Goal: Transaction & Acquisition: Book appointment/travel/reservation

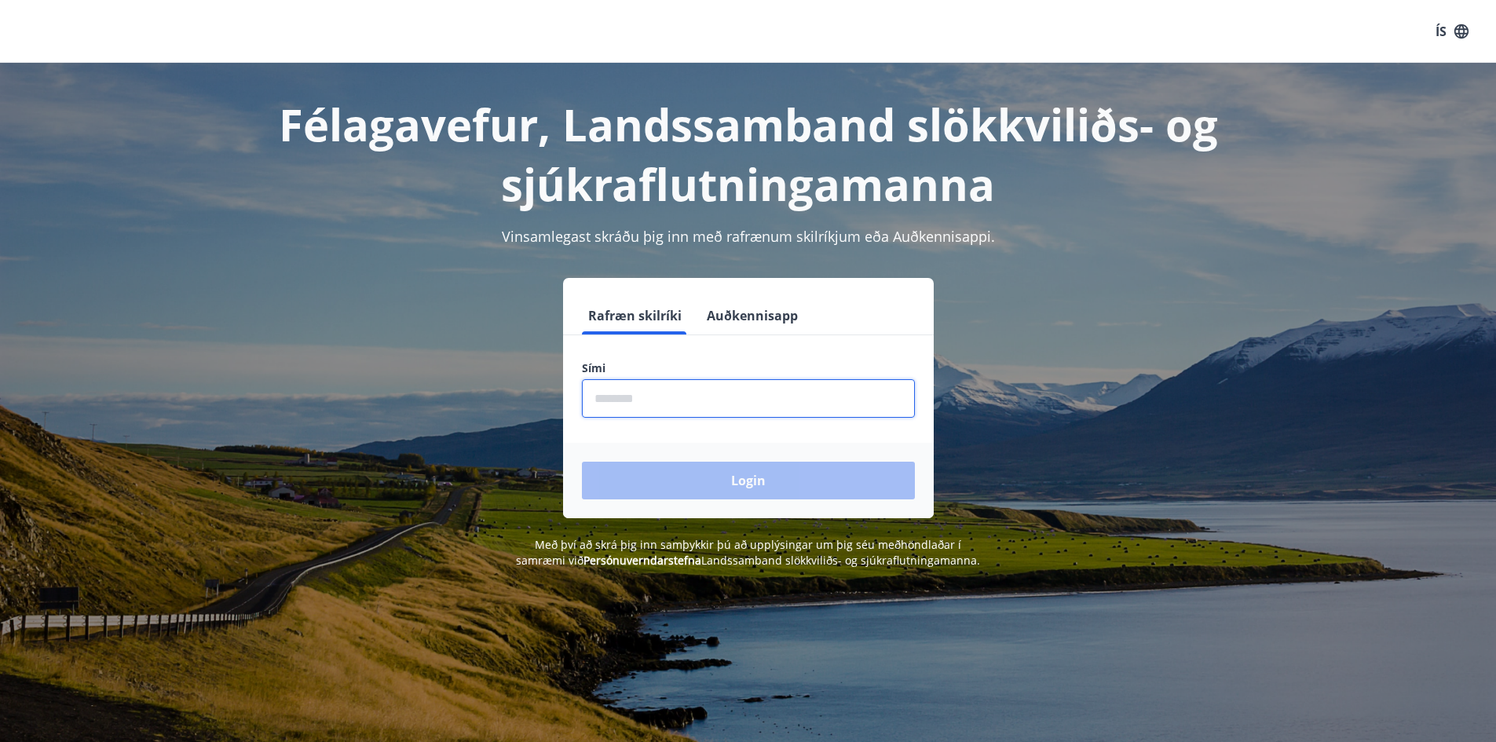
click at [672, 383] on input "phone" at bounding box center [748, 398] width 333 height 38
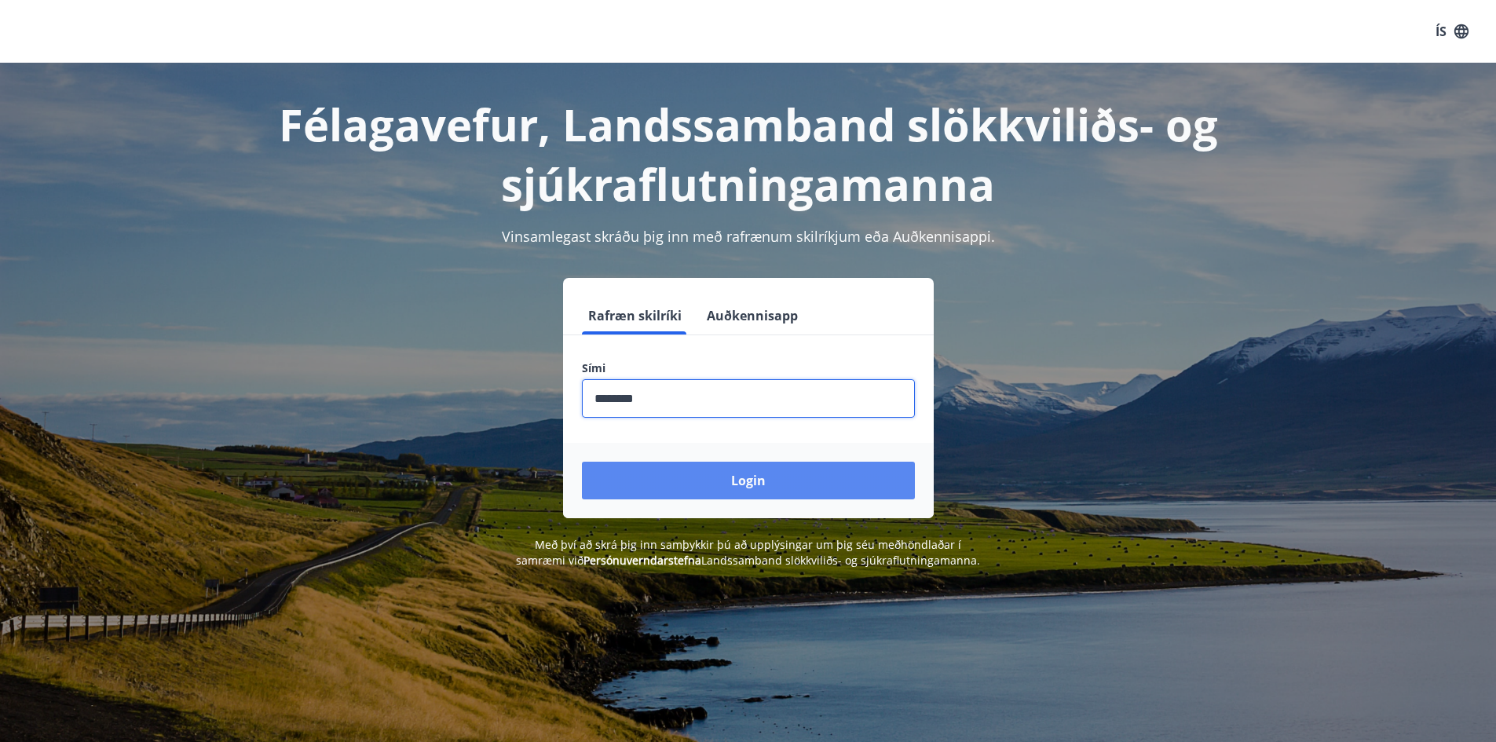
type input "********"
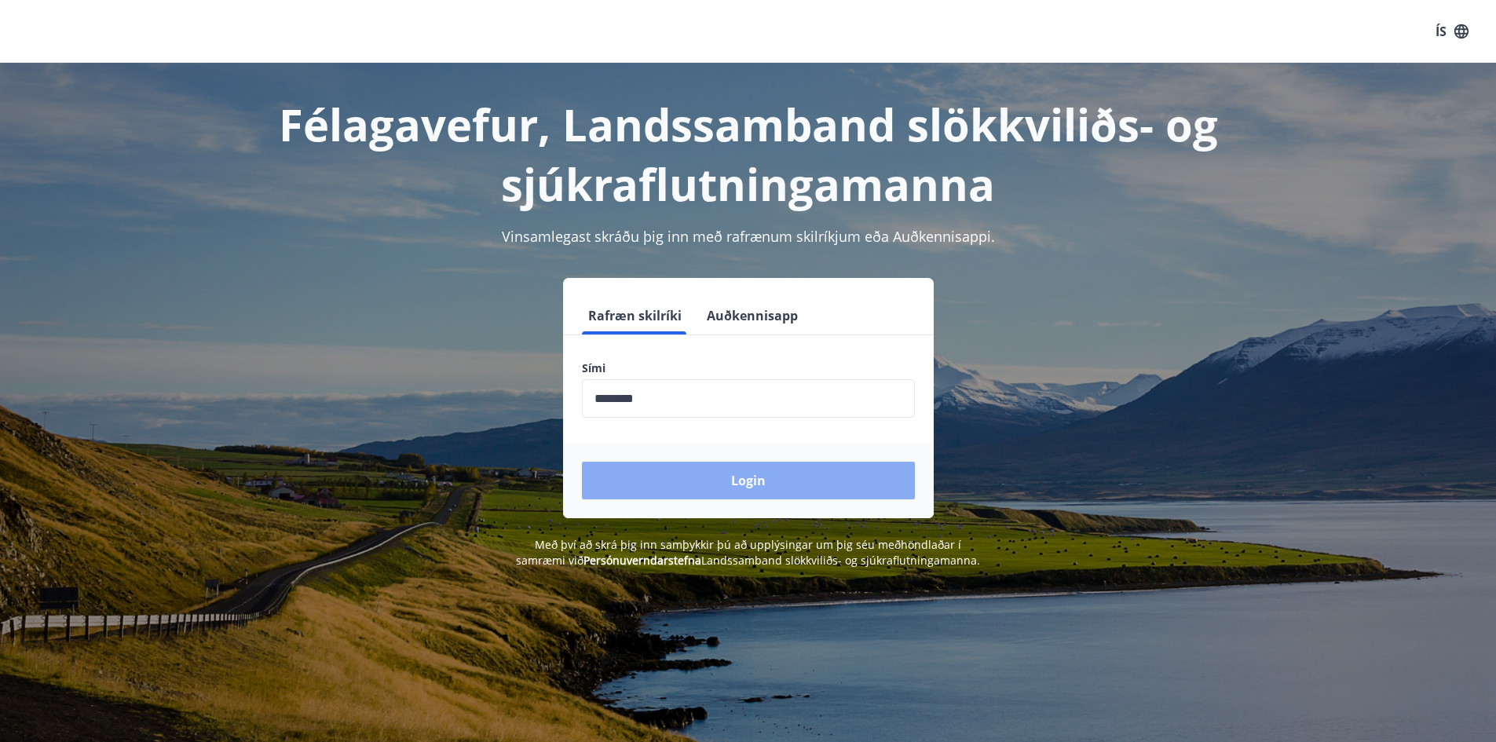
click at [741, 482] on button "Login" at bounding box center [748, 481] width 333 height 38
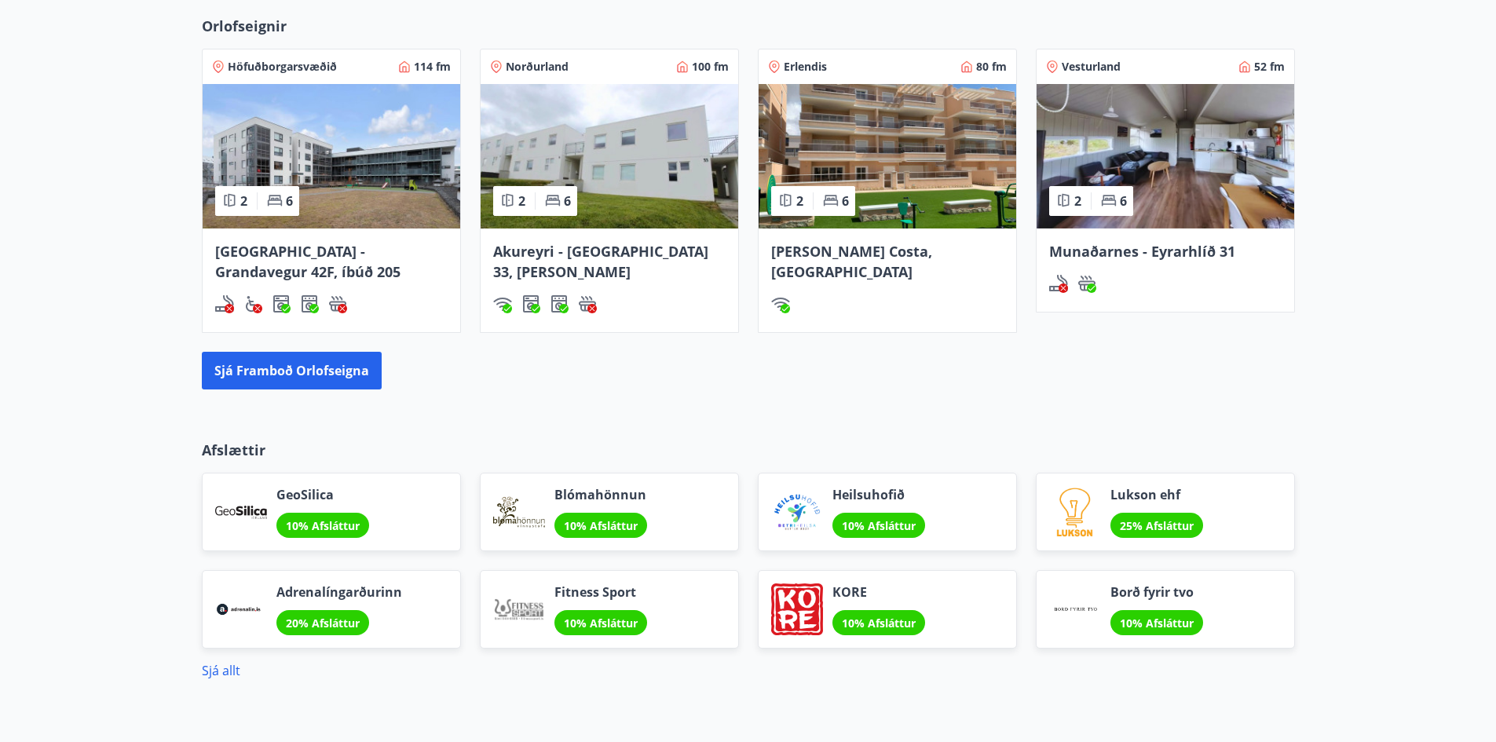
scroll to position [1011, 0]
click at [265, 254] on span "[GEOGRAPHIC_DATA] - Grandavegur 42F, íbúð 205" at bounding box center [307, 260] width 185 height 39
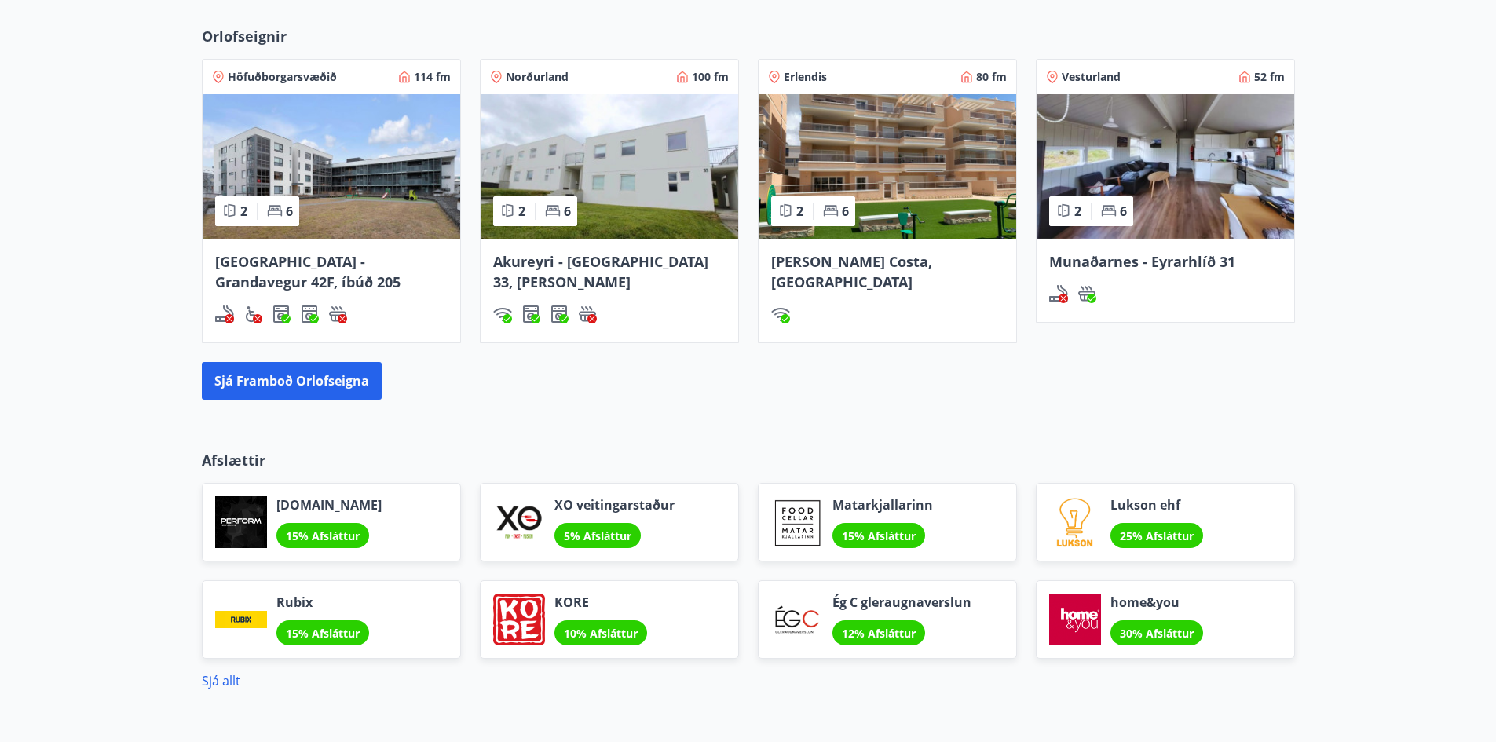
scroll to position [794, 0]
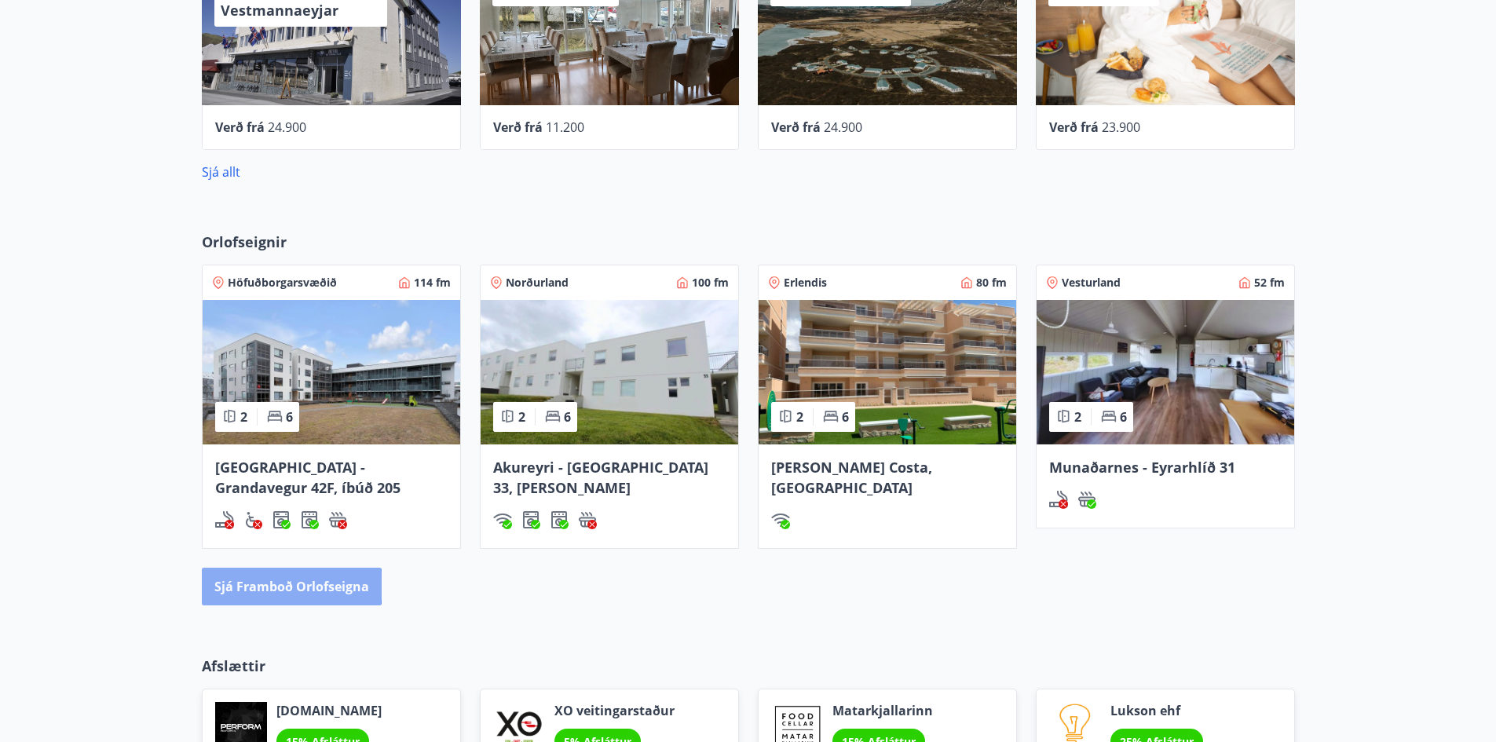
click at [270, 586] on button "Sjá framboð orlofseigna" at bounding box center [292, 587] width 180 height 38
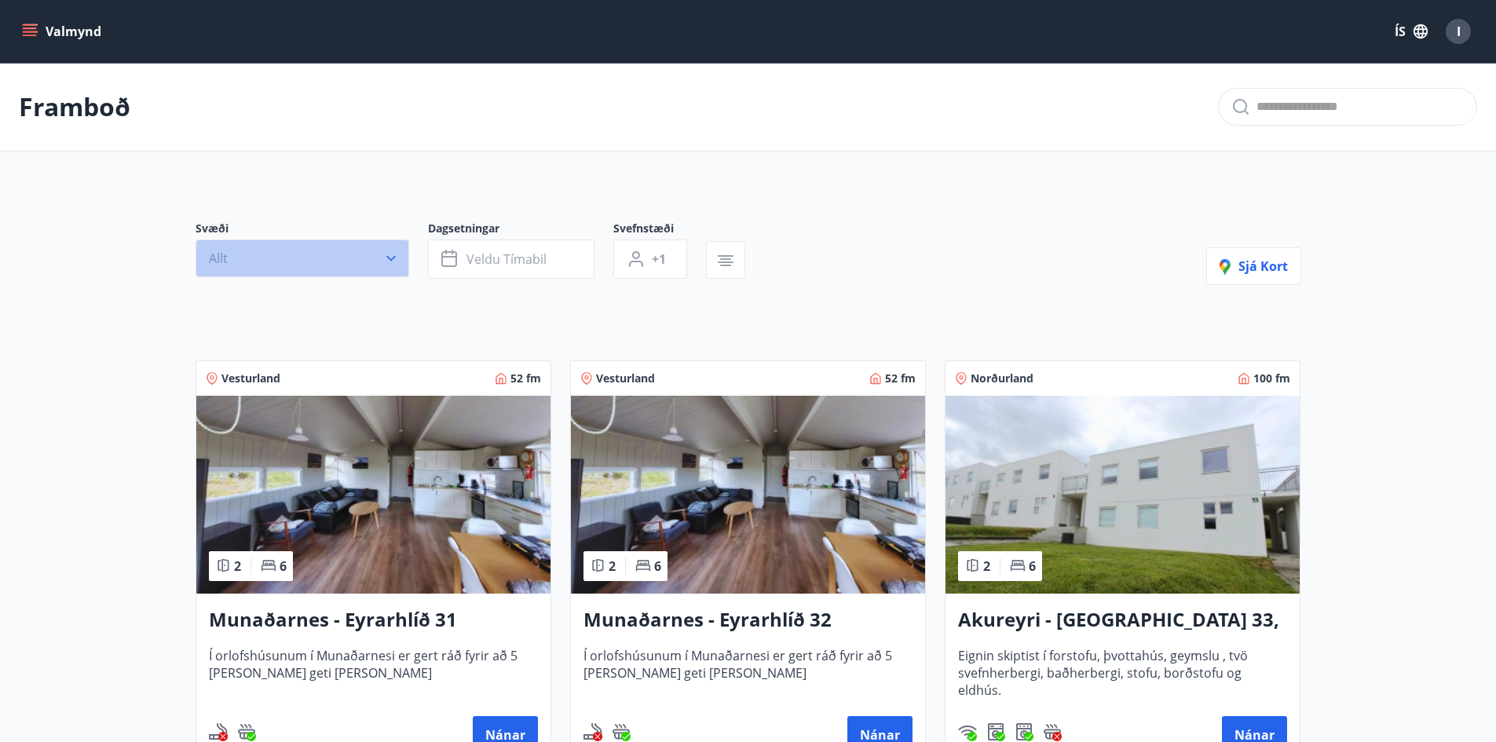
click at [361, 255] on button "Allt" at bounding box center [303, 259] width 214 height 38
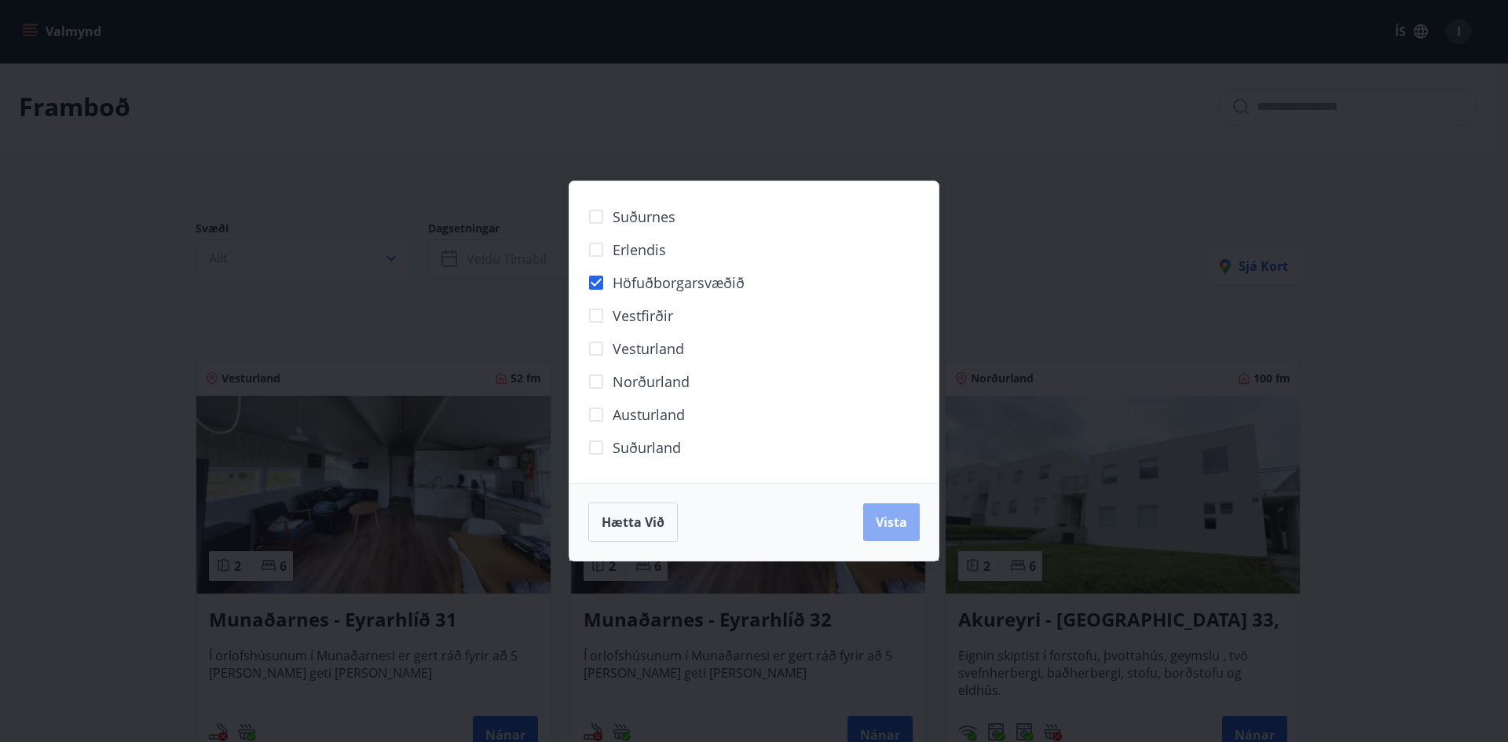
click at [897, 524] on span "Vista" at bounding box center [891, 522] width 31 height 17
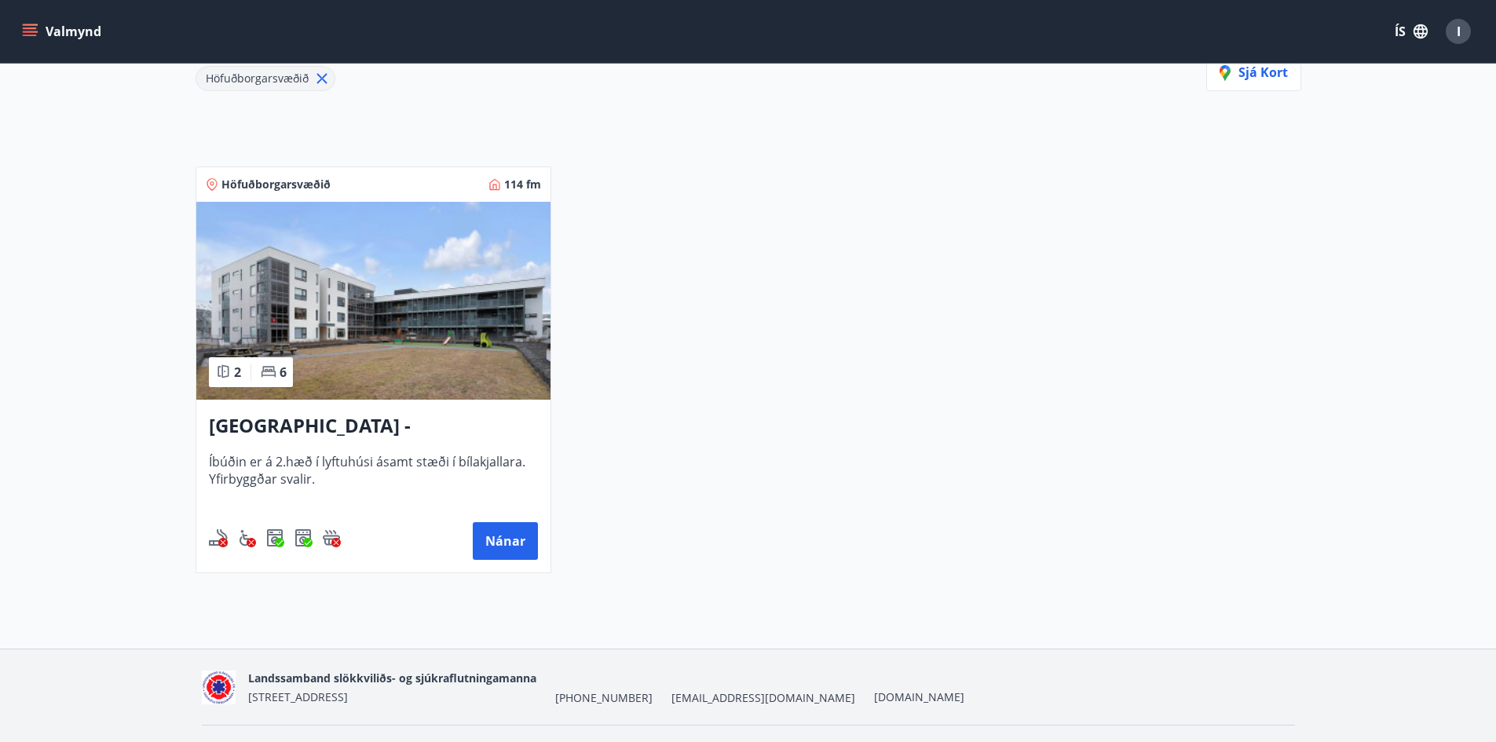
scroll to position [270, 0]
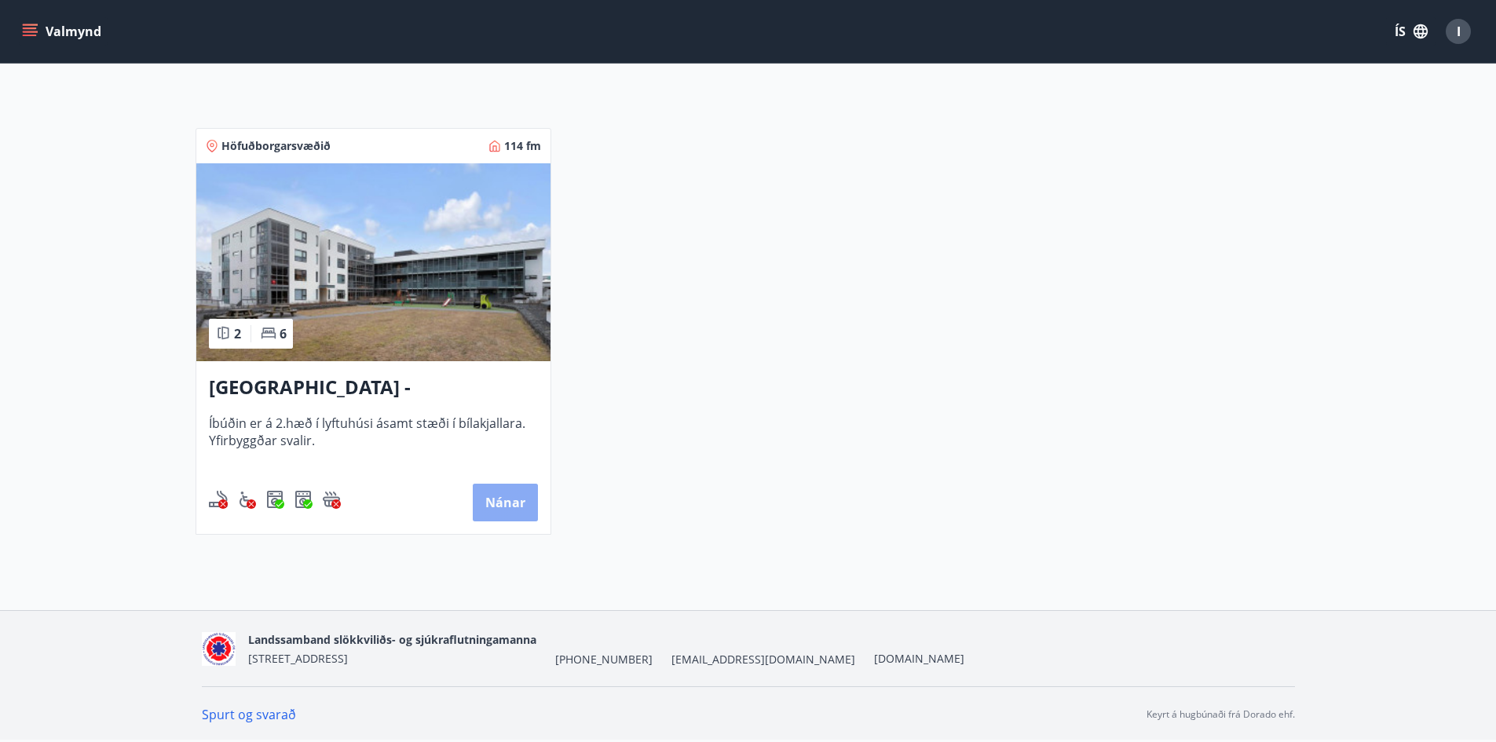
click at [504, 504] on button "Nánar" at bounding box center [505, 503] width 65 height 38
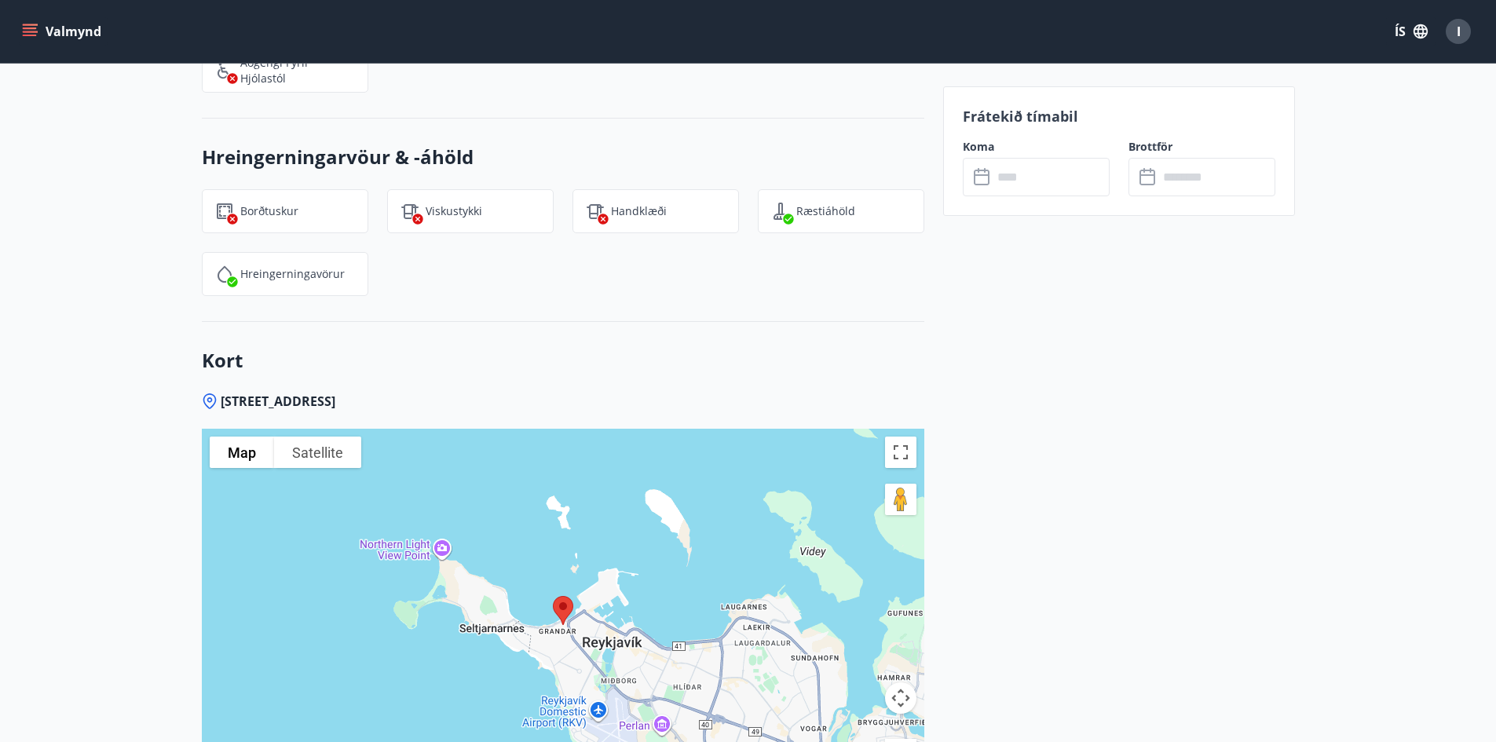
scroll to position [2088, 0]
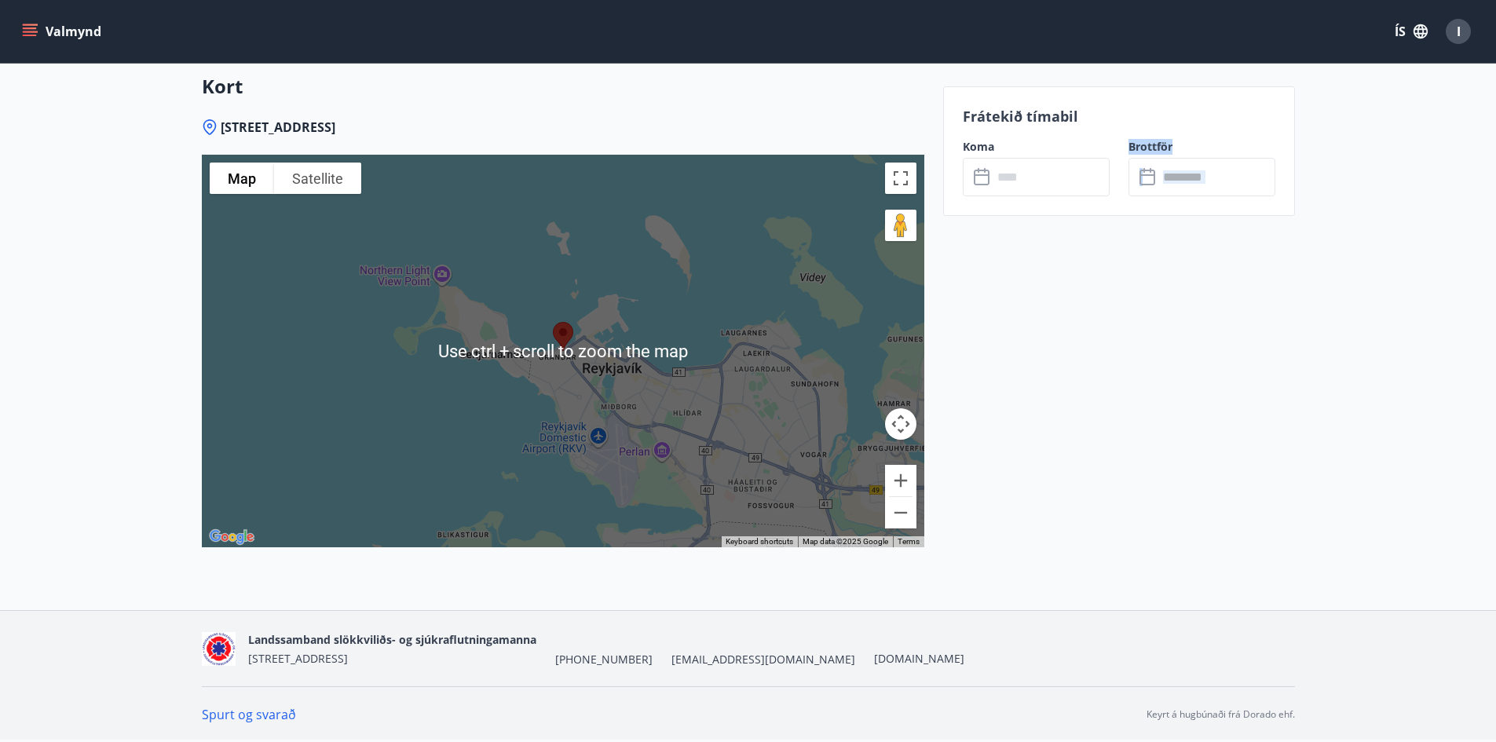
drag, startPoint x: 1173, startPoint y: 505, endPoint x: 1055, endPoint y: 336, distance: 205.9
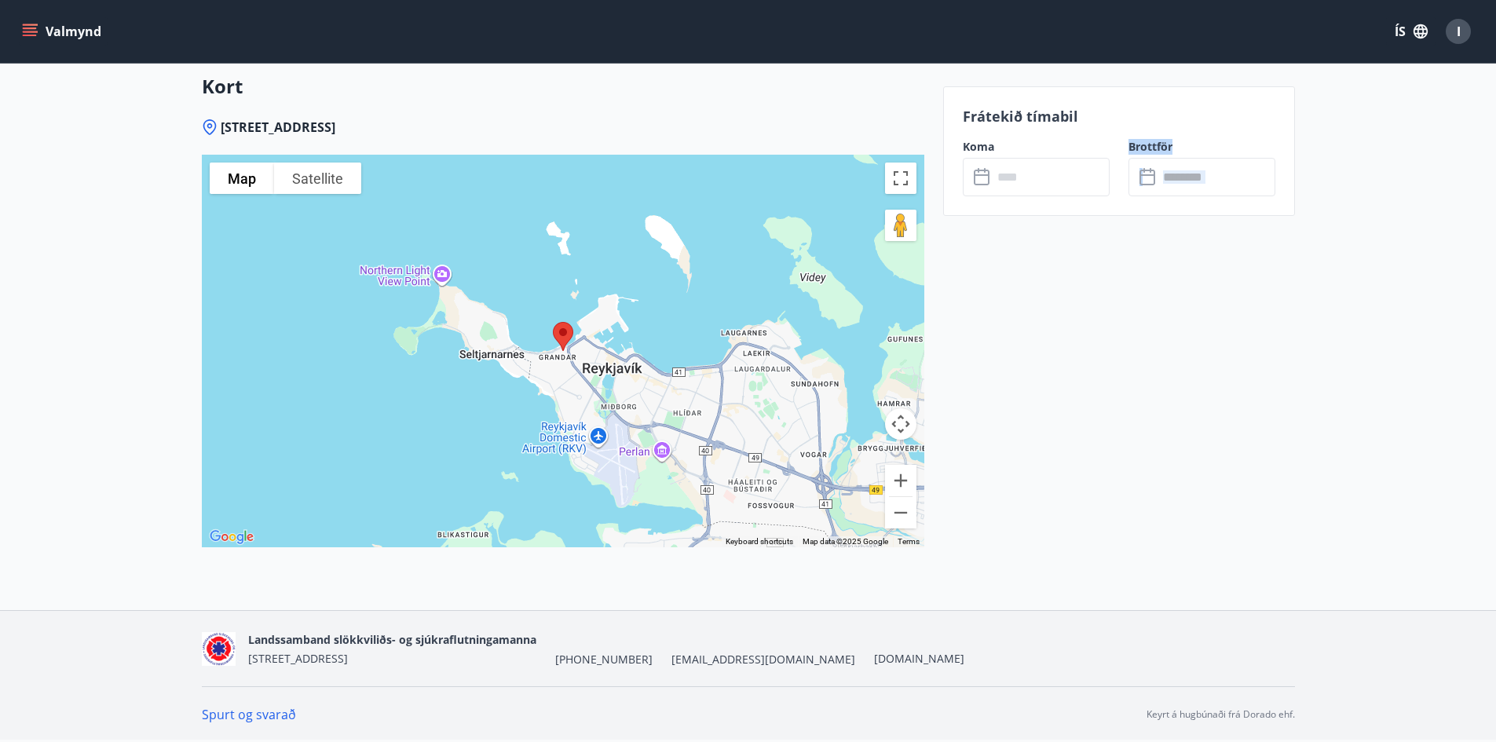
click at [976, 174] on icon at bounding box center [982, 175] width 16 height 2
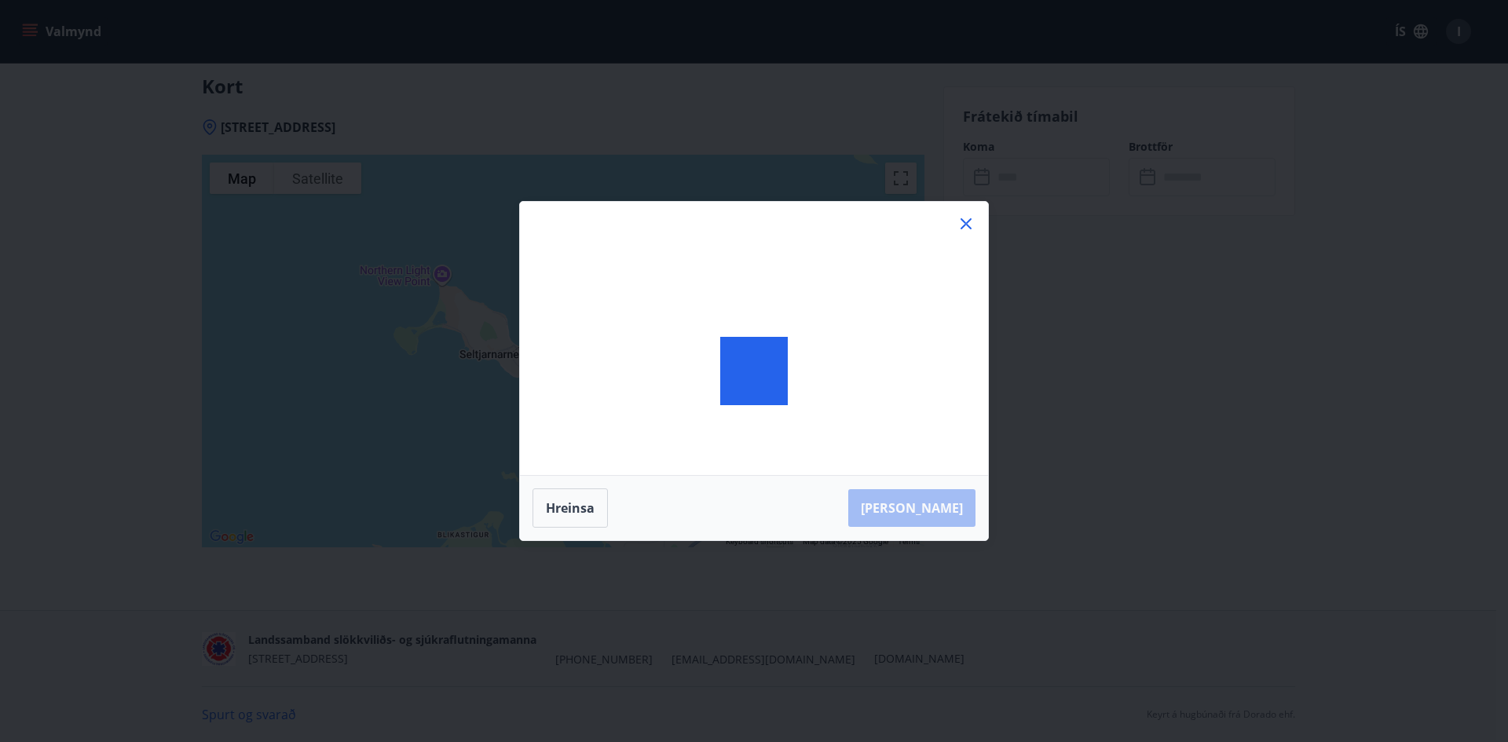
click at [976, 174] on div "[PERSON_NAME]" at bounding box center [754, 371] width 1508 height 742
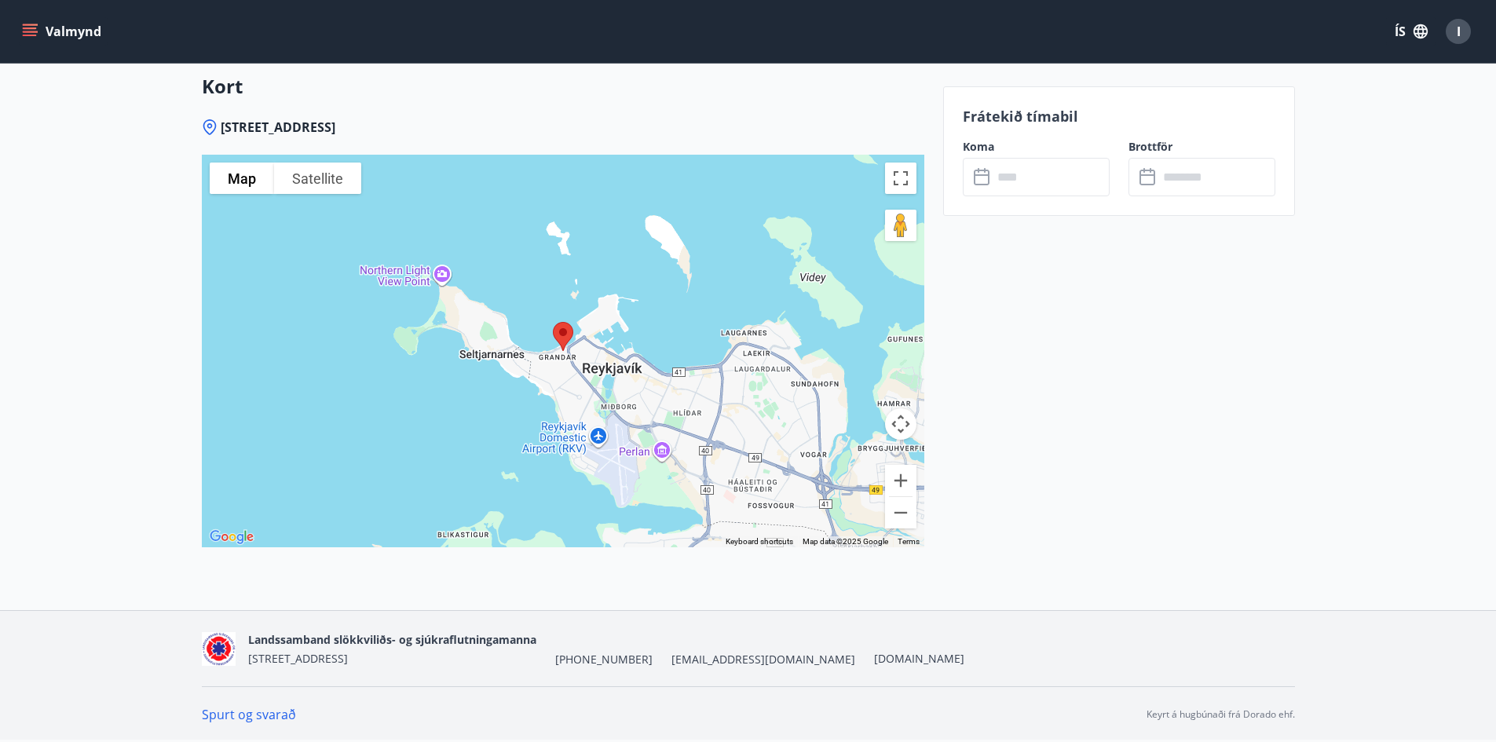
click at [976, 174] on icon at bounding box center [982, 175] width 16 height 2
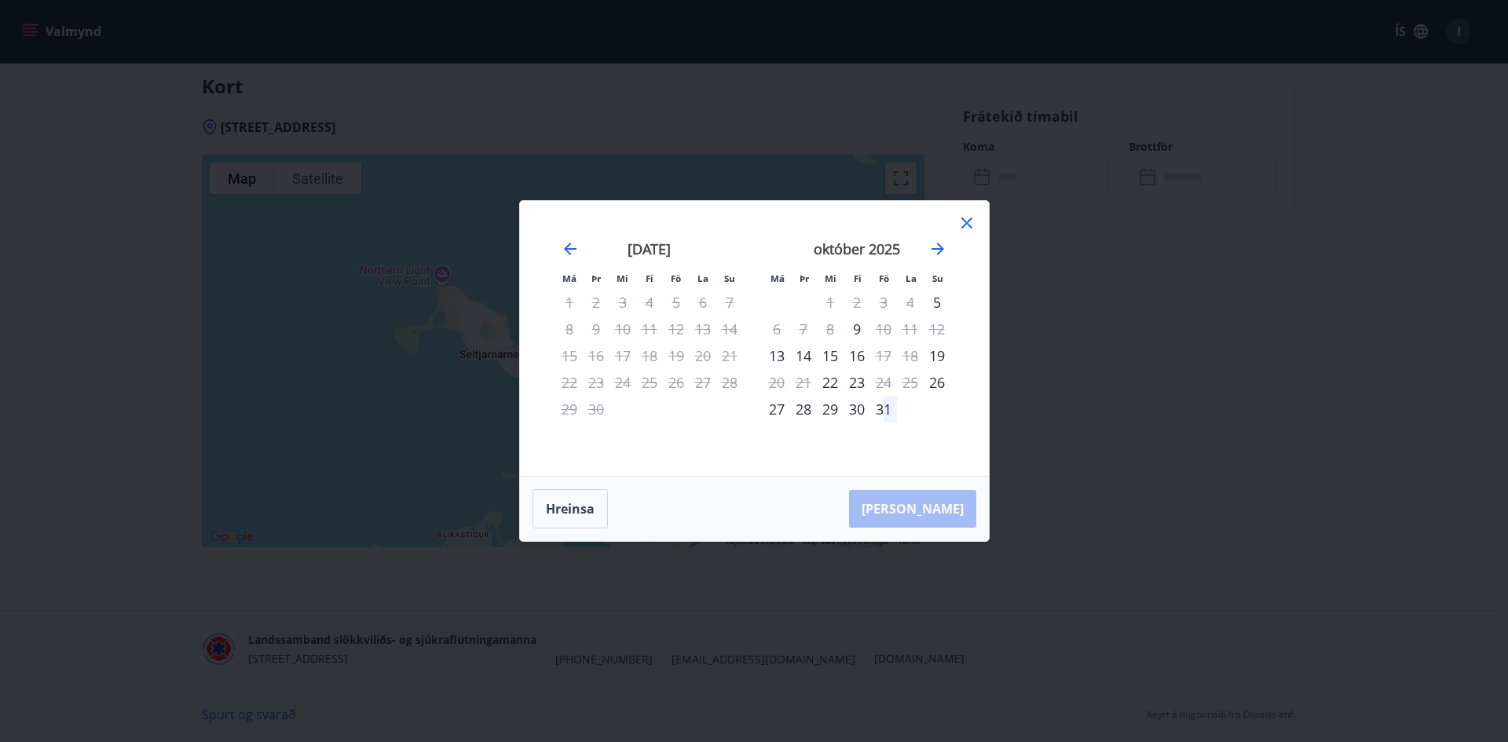
click at [970, 222] on icon at bounding box center [967, 223] width 19 height 19
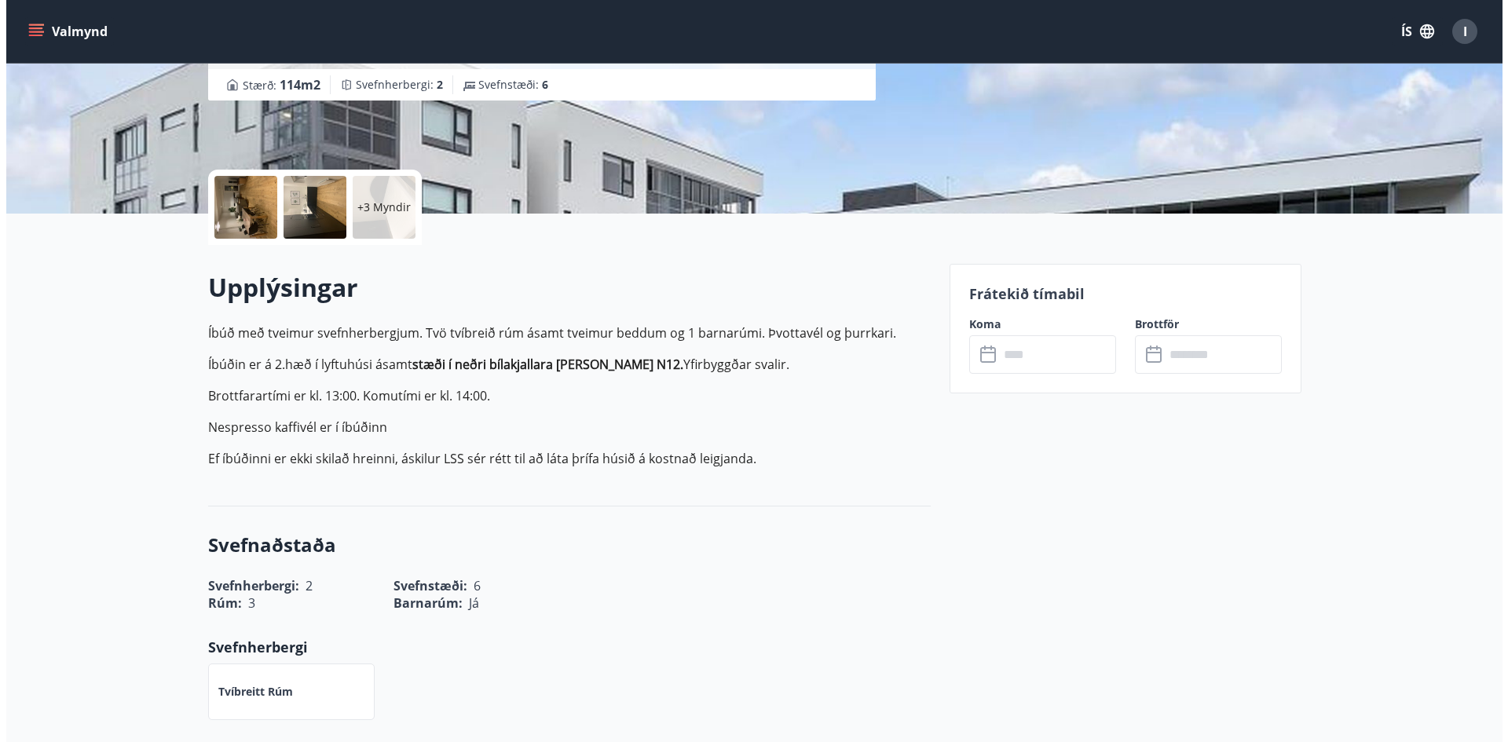
scroll to position [0, 0]
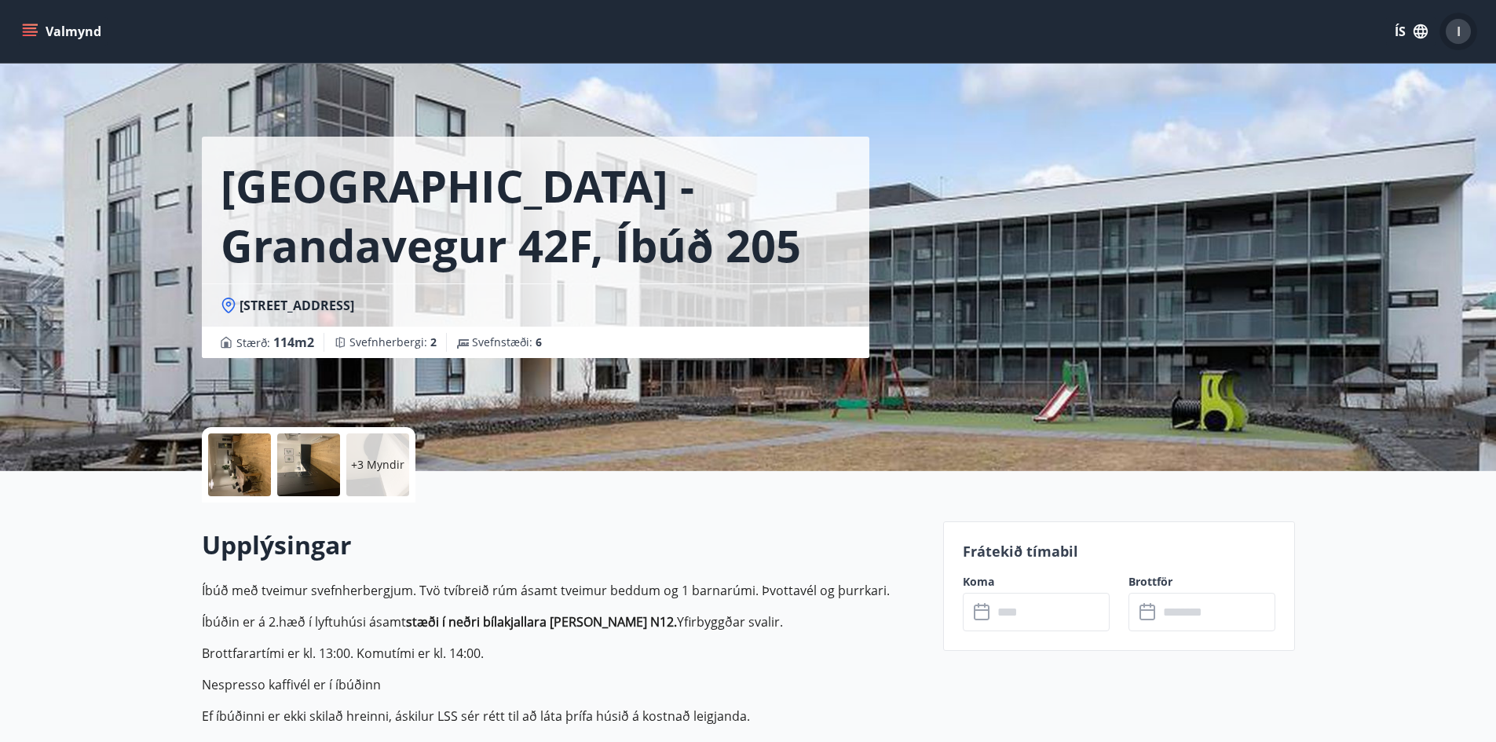
click at [1460, 32] on span "I" at bounding box center [1459, 31] width 4 height 17
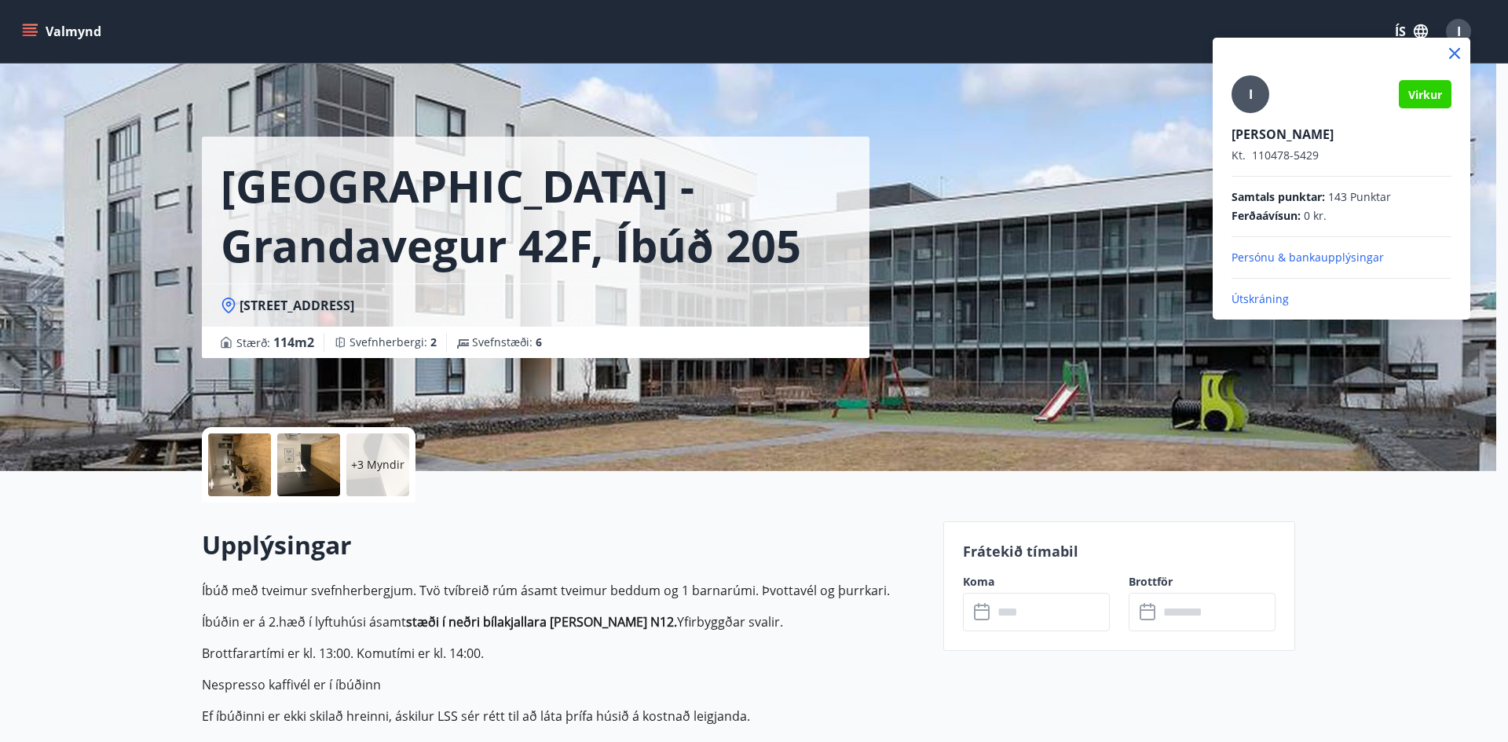
click at [1269, 295] on p "Útskráning" at bounding box center [1342, 299] width 220 height 16
